Goal: Transaction & Acquisition: Purchase product/service

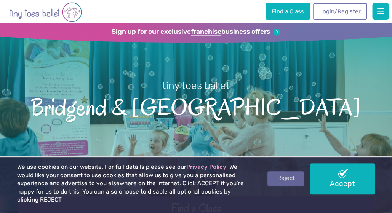
click at [283, 180] on link "Reject" at bounding box center [285, 178] width 37 height 14
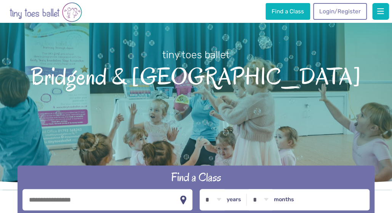
scroll to position [28, 0]
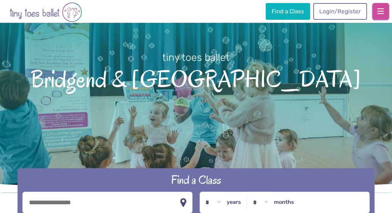
click at [379, 16] on button "button" at bounding box center [380, 11] width 17 height 17
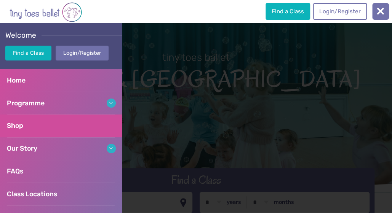
click at [36, 124] on link "Shop" at bounding box center [61, 126] width 122 height 23
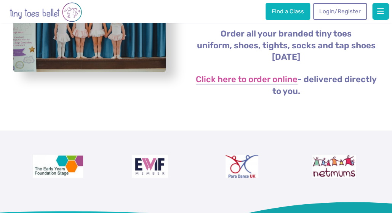
scroll to position [175, 0]
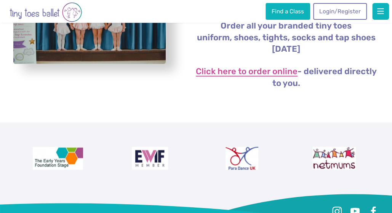
click at [269, 74] on link "Click here to order online" at bounding box center [247, 71] width 102 height 9
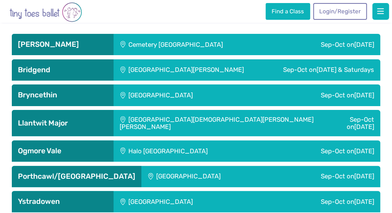
scroll to position [1203, 0]
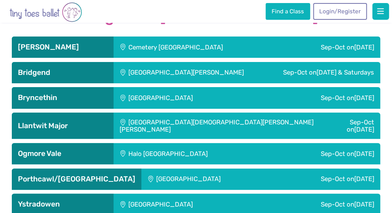
click at [324, 169] on div "Sep-Oct on Tuesday" at bounding box center [328, 179] width 104 height 21
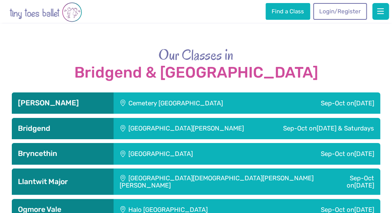
scroll to position [1159, 0]
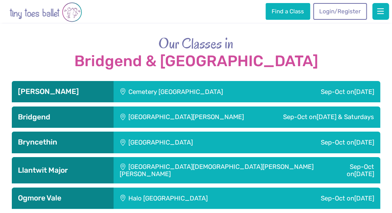
click at [305, 132] on div "Sep-Oct on Friday" at bounding box center [322, 142] width 116 height 21
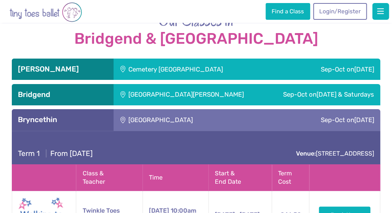
scroll to position [1175, 0]
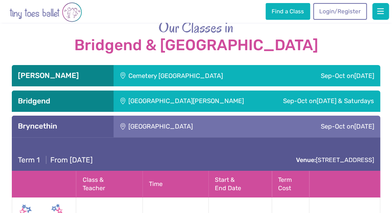
click at [265, 91] on div "Sep-Oct on Thursday & Saturdays" at bounding box center [322, 101] width 115 height 21
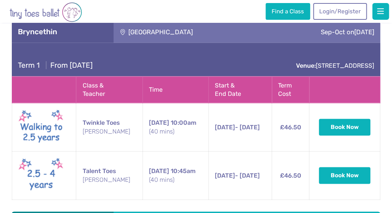
scroll to position [1680, 0]
